Goal: Find specific page/section: Find specific page/section

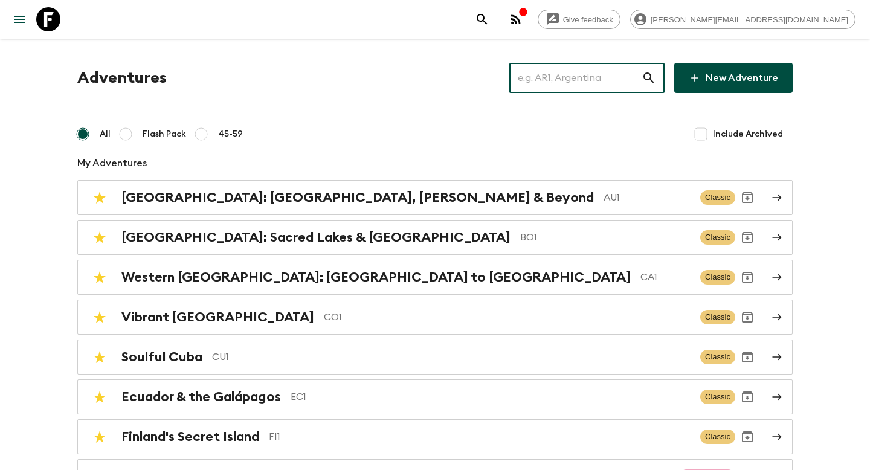
click at [574, 85] on input "text" at bounding box center [575, 78] width 132 height 34
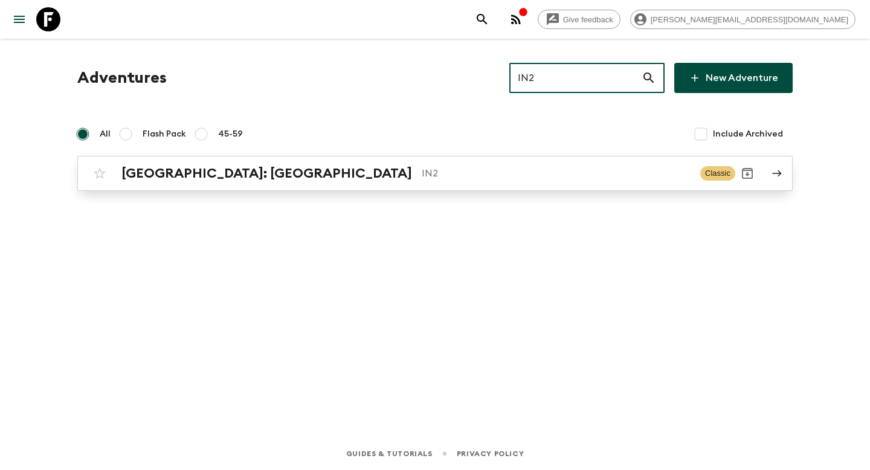
type input "IN2"
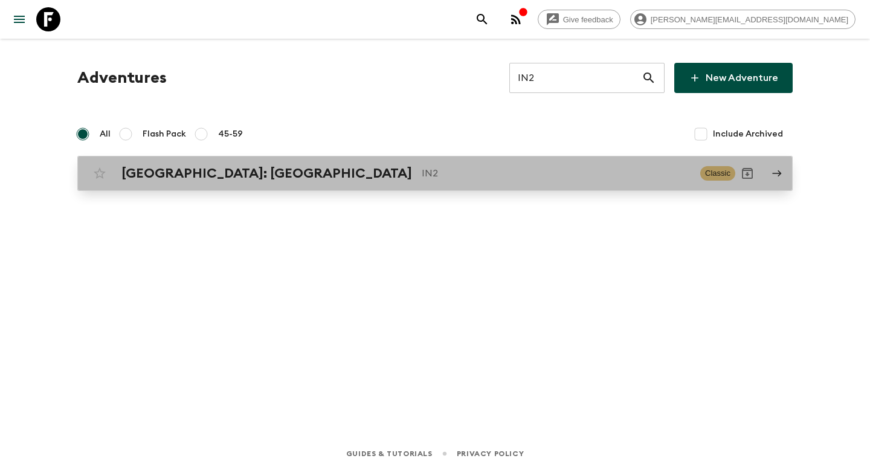
click at [467, 187] on link "[GEOGRAPHIC_DATA]: [GEOGRAPHIC_DATA] IN2 Classic" at bounding box center [434, 173] width 715 height 35
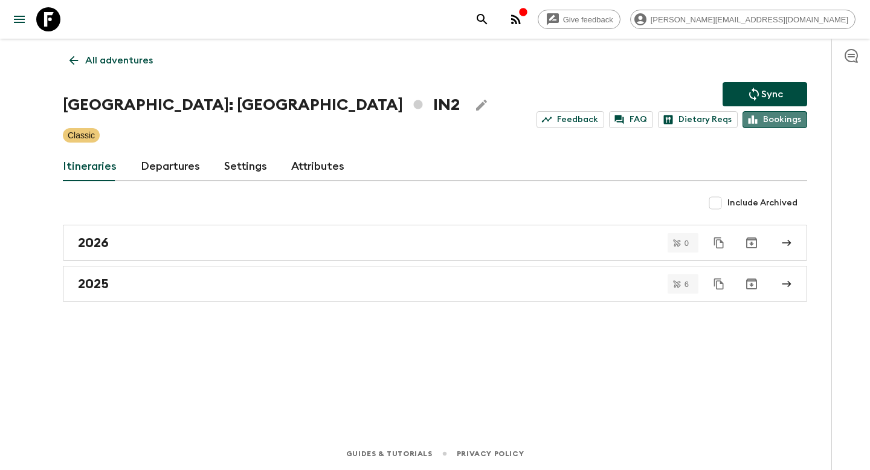
click at [773, 126] on link "Bookings" at bounding box center [774, 119] width 65 height 17
click at [131, 64] on p "All adventures" at bounding box center [119, 60] width 68 height 14
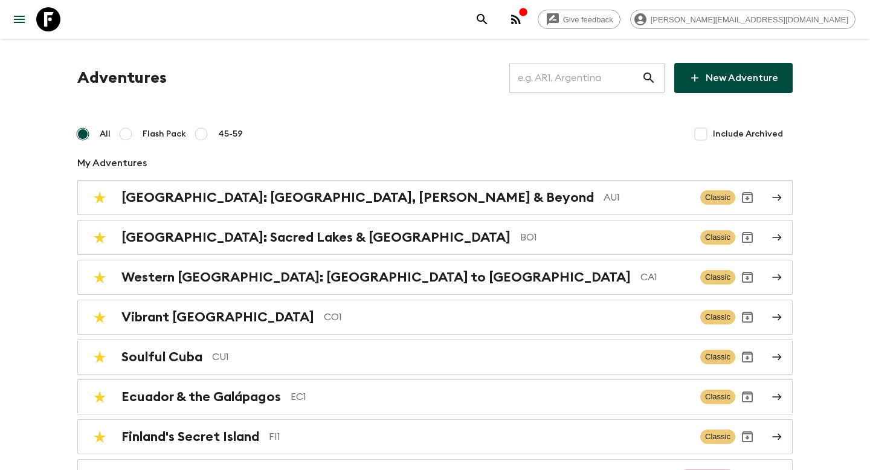
click at [568, 94] on input "text" at bounding box center [575, 78] width 132 height 34
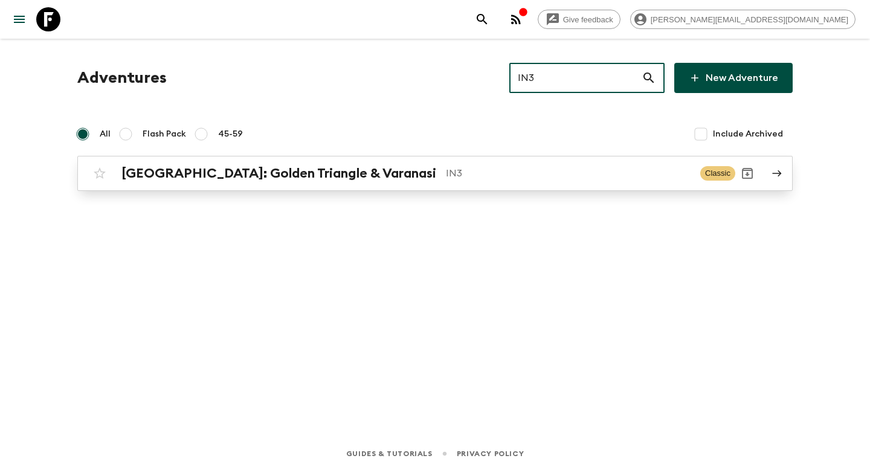
type input "IN3"
click at [458, 169] on p "IN3" at bounding box center [568, 173] width 245 height 14
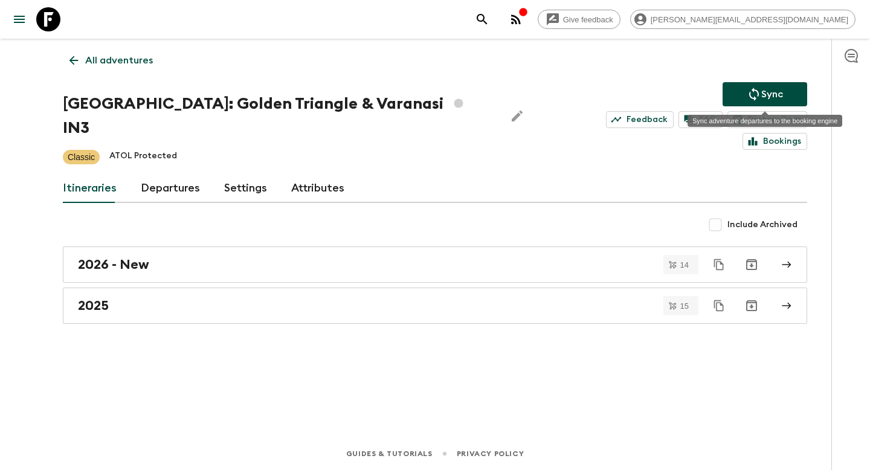
click at [756, 111] on div "Sync adventure departures to the booking engine" at bounding box center [764, 116] width 155 height 21
click at [756, 117] on div "Sync adventure departures to the booking engine" at bounding box center [764, 121] width 155 height 12
click at [755, 133] on link "Bookings" at bounding box center [774, 141] width 65 height 17
click at [123, 69] on link "All adventures" at bounding box center [111, 60] width 97 height 24
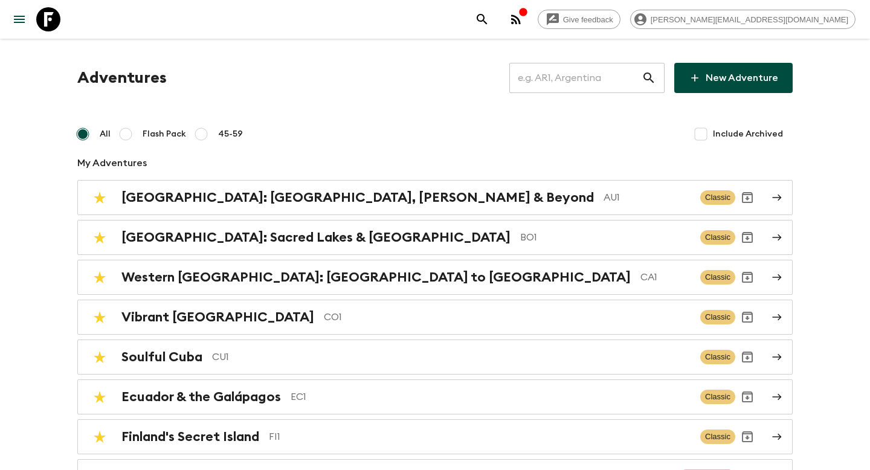
click at [552, 79] on input "text" at bounding box center [575, 78] width 132 height 34
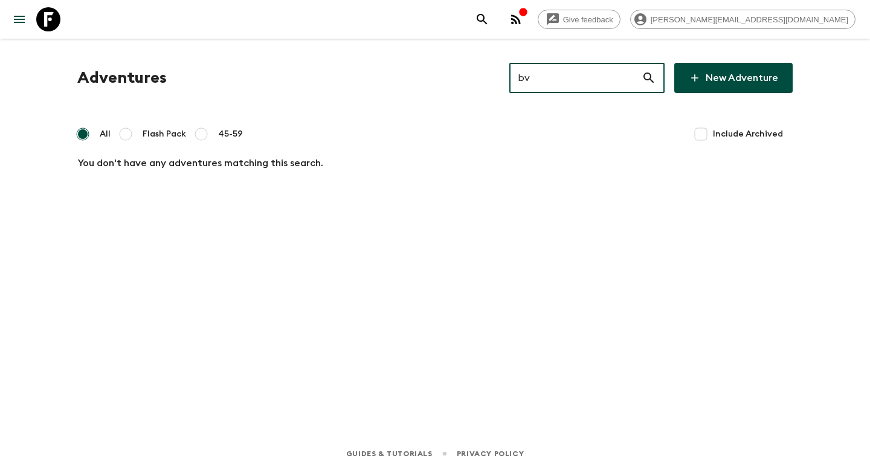
type input "b"
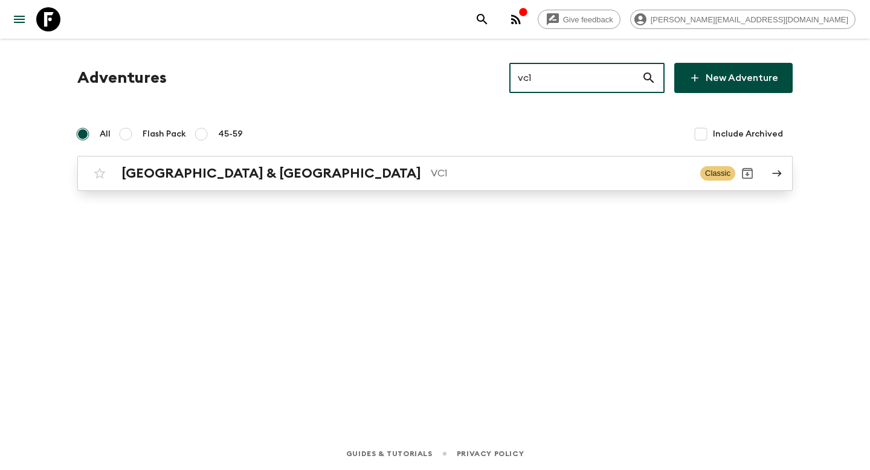
type input "vc1"
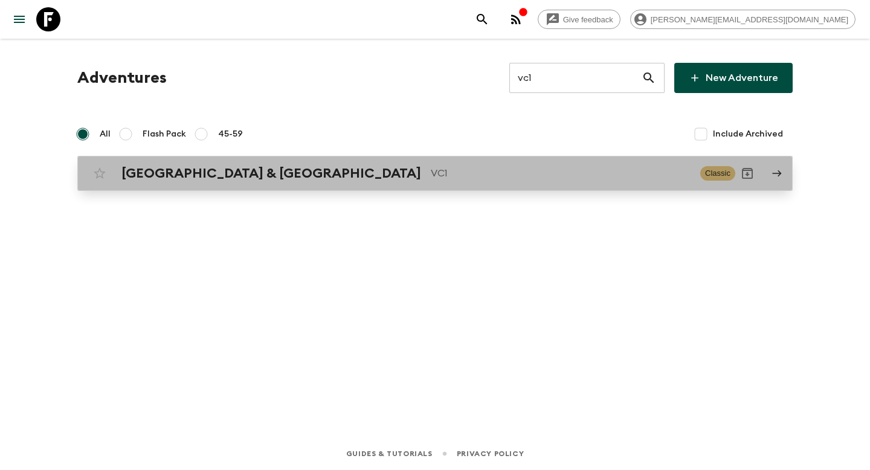
click at [431, 166] on p "VC1" at bounding box center [561, 173] width 260 height 14
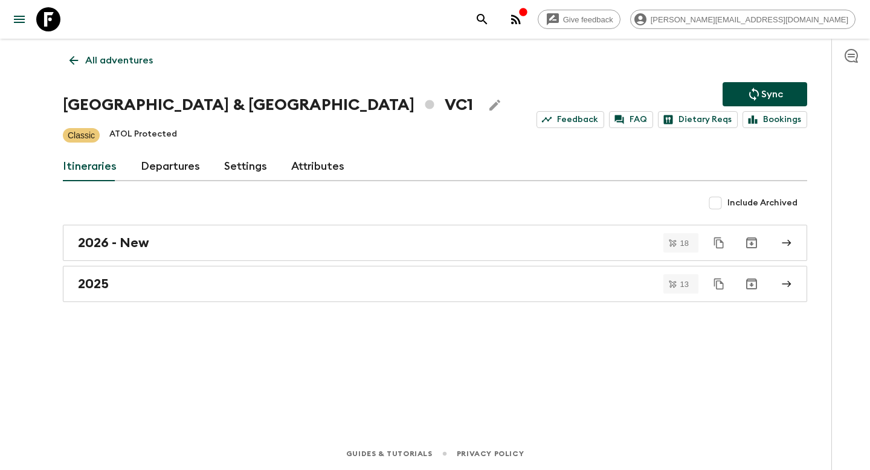
click at [166, 162] on link "Departures" at bounding box center [170, 166] width 59 height 29
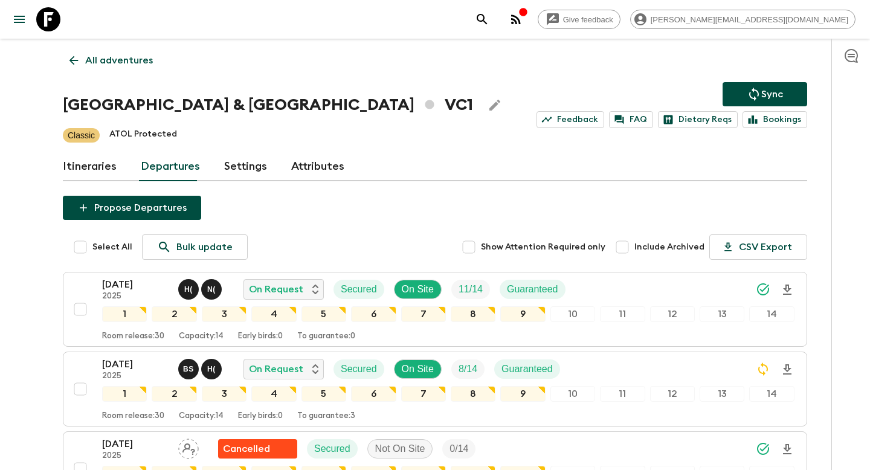
click at [88, 164] on link "Itineraries" at bounding box center [90, 166] width 54 height 29
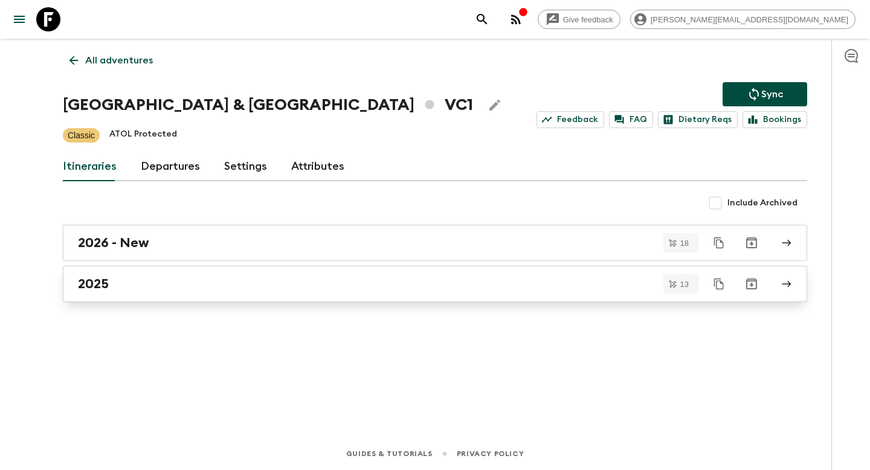
click at [127, 274] on link "2025" at bounding box center [435, 284] width 744 height 36
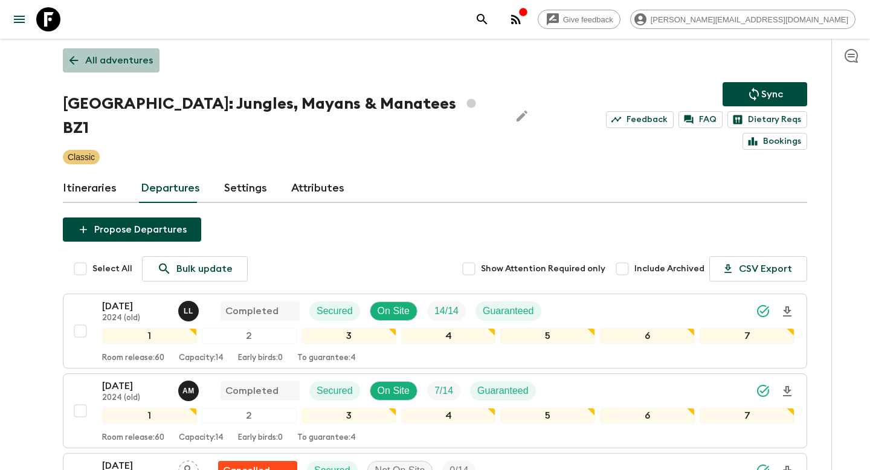
click at [127, 65] on p "All adventures" at bounding box center [119, 60] width 68 height 14
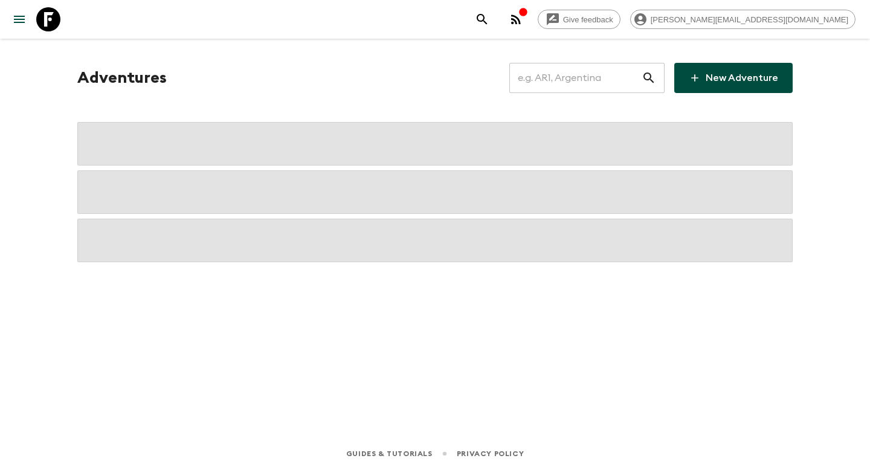
click at [611, 74] on input "text" at bounding box center [575, 78] width 132 height 34
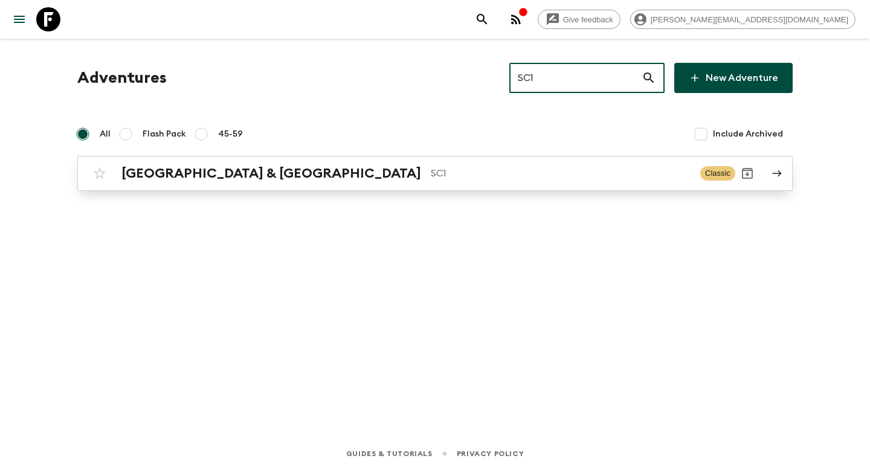
type input "SC1"
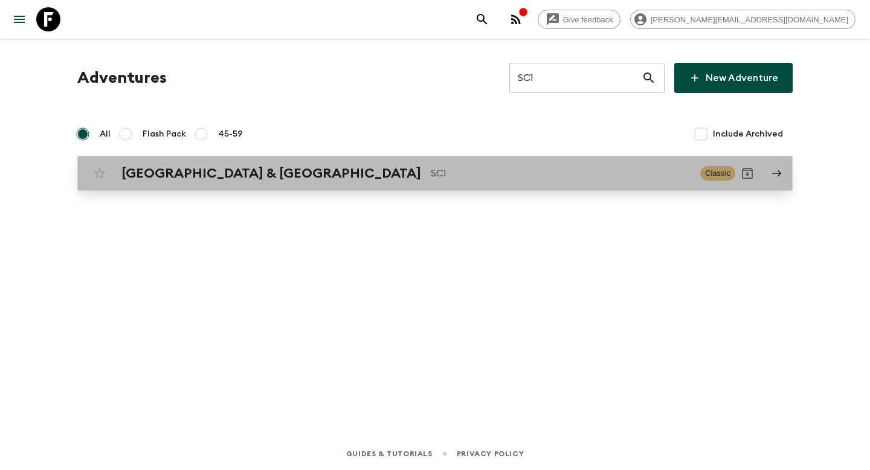
click at [489, 177] on p "SC1" at bounding box center [561, 173] width 260 height 14
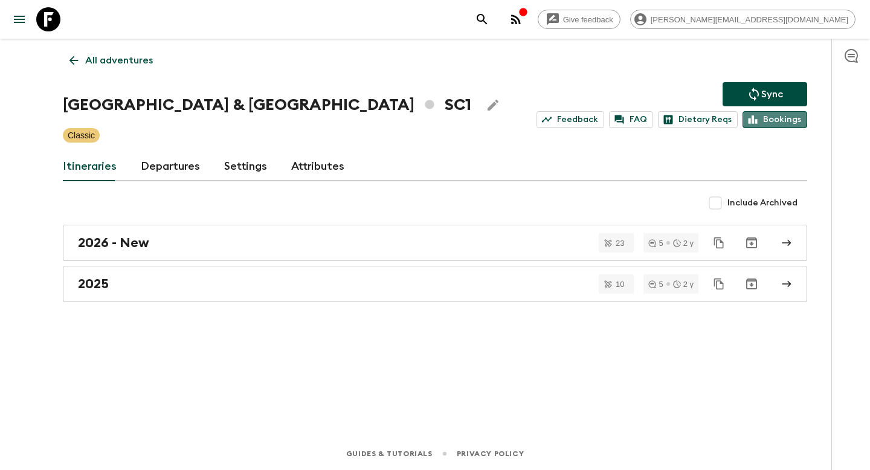
click at [758, 115] on icon at bounding box center [752, 119] width 11 height 11
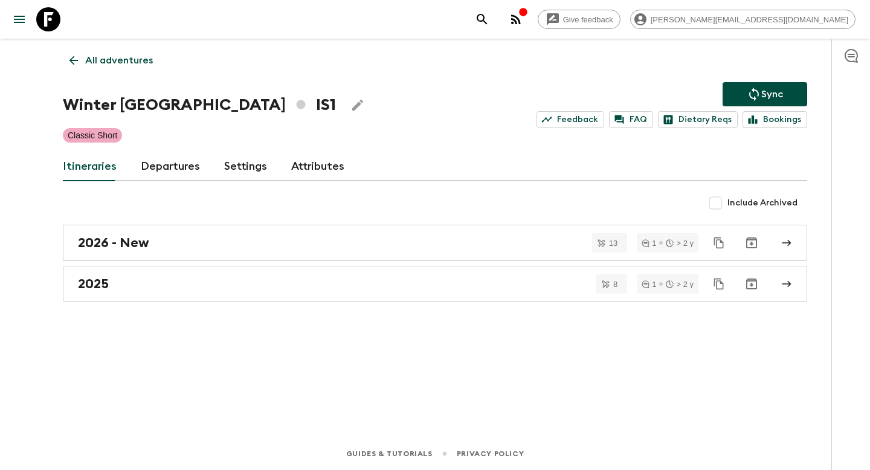
click at [119, 62] on p "All adventures" at bounding box center [119, 60] width 68 height 14
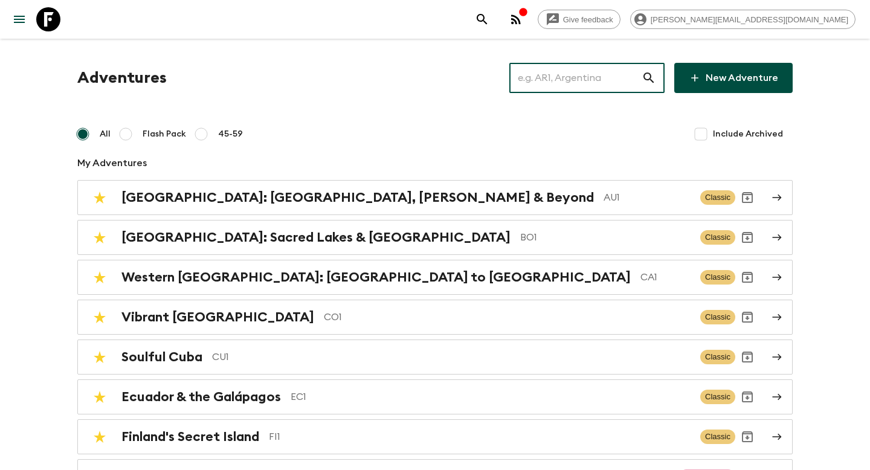
click at [539, 77] on input "text" at bounding box center [575, 78] width 132 height 34
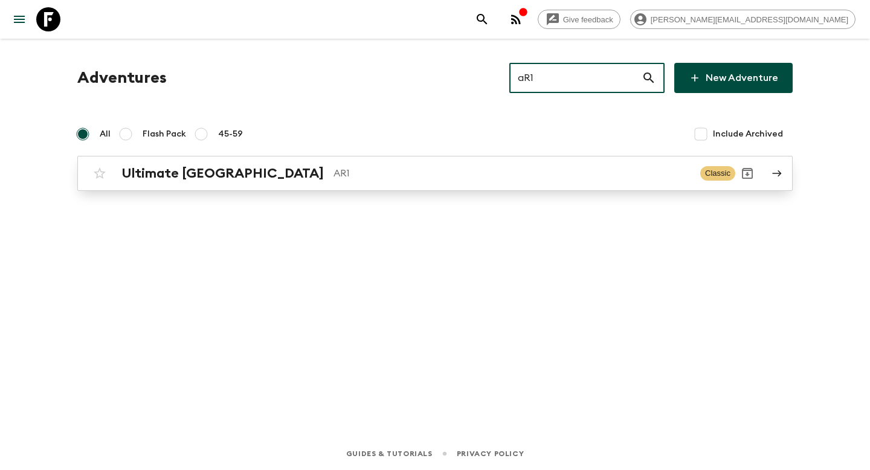
type input "aR1"
click at [490, 174] on p "AR1" at bounding box center [511, 173] width 357 height 14
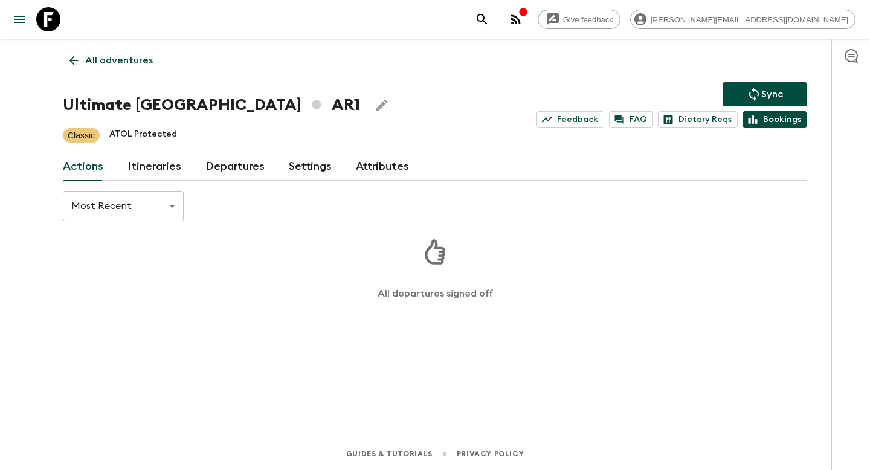
click at [760, 124] on link "Bookings" at bounding box center [774, 119] width 65 height 17
